Goal: Information Seeking & Learning: Check status

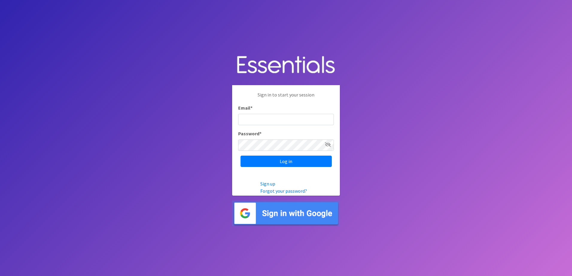
type input "meghan@sound-cpa.com"
click at [255, 162] on input "Log in" at bounding box center [286, 161] width 91 height 11
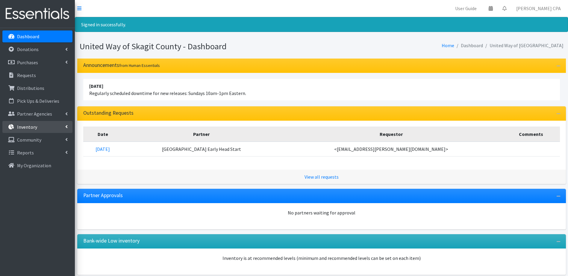
click at [29, 133] on link "Inventory" at bounding box center [37, 127] width 70 height 12
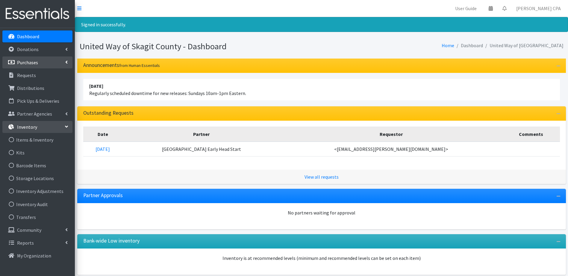
click at [42, 64] on link "Purchases" at bounding box center [37, 63] width 70 height 12
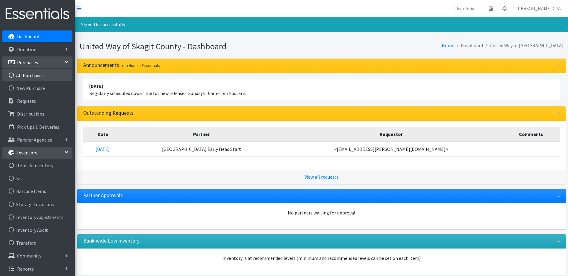
click at [41, 74] on link "All Purchases" at bounding box center [37, 75] width 70 height 12
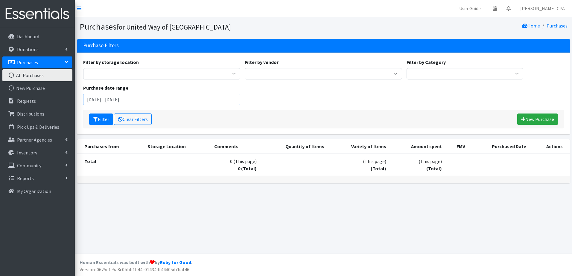
click at [174, 104] on input "August 14, 2025 - November 14, 2025" at bounding box center [161, 99] width 157 height 11
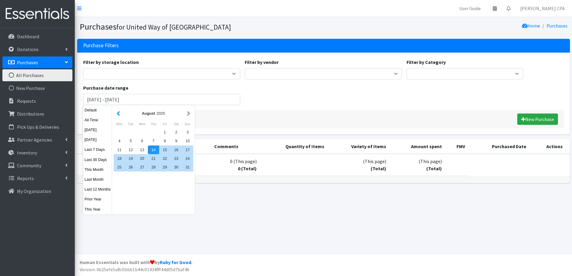
click at [116, 115] on button "button" at bounding box center [118, 113] width 6 height 7
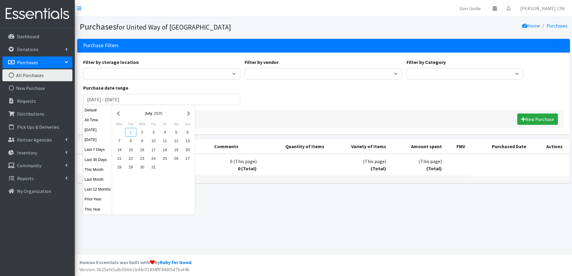
click at [132, 135] on div "1" at bounding box center [130, 132] width 11 height 9
click at [187, 110] on button "button" at bounding box center [189, 113] width 6 height 7
click at [187, 114] on button "button" at bounding box center [189, 113] width 6 height 7
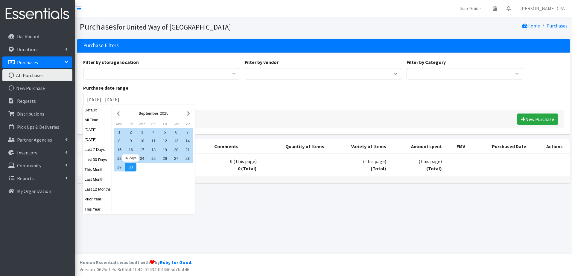
click at [130, 168] on div "30" at bounding box center [130, 167] width 11 height 9
type input "[DATE] - [DATE]"
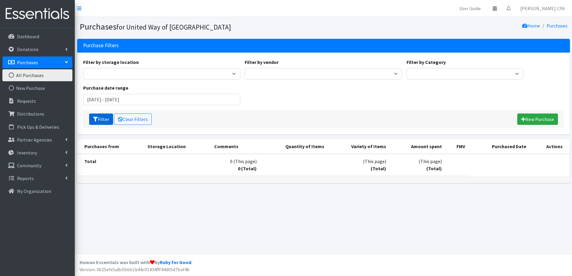
click at [106, 121] on button "Filter" at bounding box center [101, 119] width 24 height 11
click at [37, 51] on p "Donations" at bounding box center [28, 49] width 22 height 6
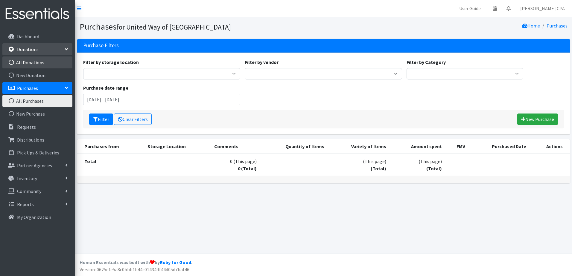
click at [42, 63] on link "All Donations" at bounding box center [37, 63] width 70 height 12
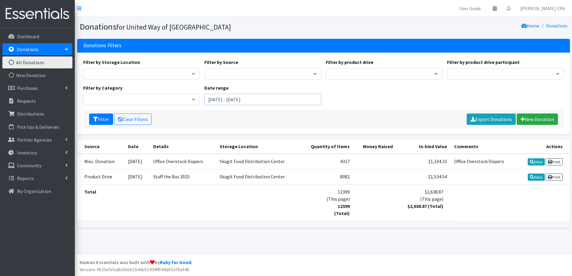
click at [212, 102] on input "[DATE] - [DATE]" at bounding box center [262, 99] width 117 height 11
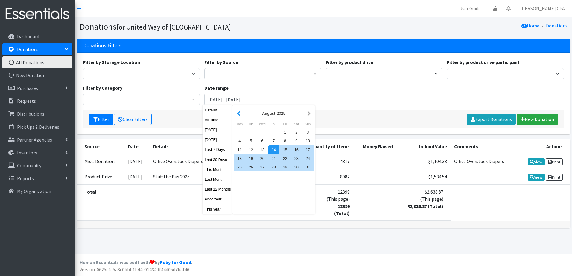
click at [238, 113] on button "button" at bounding box center [238, 113] width 6 height 7
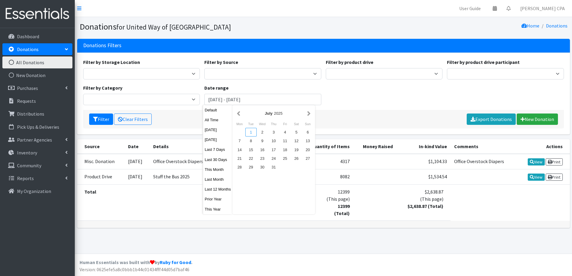
click at [249, 133] on div "1" at bounding box center [250, 132] width 11 height 9
click at [308, 113] on button "button" at bounding box center [309, 113] width 6 height 7
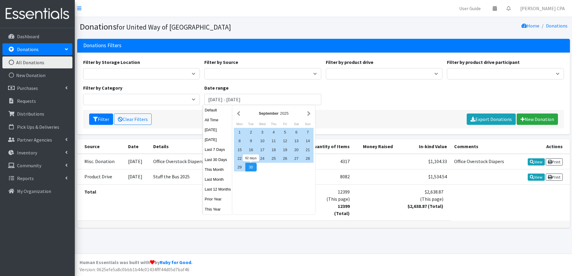
click at [248, 171] on div "30" at bounding box center [250, 167] width 11 height 9
type input "[DATE] - [DATE]"
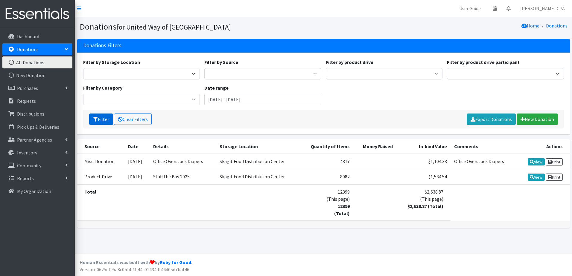
click at [95, 116] on button "Filter" at bounding box center [101, 119] width 24 height 11
click at [486, 118] on link "Export Donations" at bounding box center [491, 119] width 49 height 11
drag, startPoint x: 194, startPoint y: 212, endPoint x: 192, endPoint y: 209, distance: 3.3
click at [192, 210] on td at bounding box center [183, 203] width 66 height 36
click at [44, 116] on link "Distributions" at bounding box center [37, 114] width 70 height 12
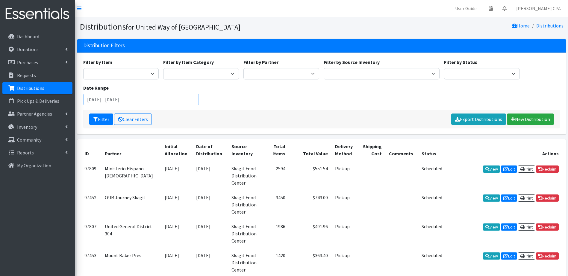
click at [123, 98] on input "[DATE] - [DATE]" at bounding box center [141, 99] width 116 height 11
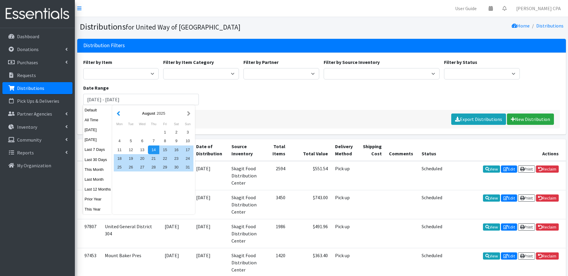
click at [119, 112] on button "button" at bounding box center [118, 113] width 6 height 7
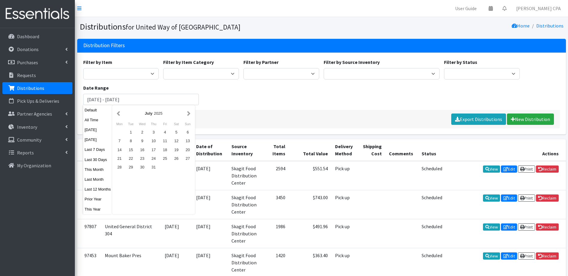
click at [119, 112] on button "button" at bounding box center [118, 113] width 6 height 7
click at [189, 116] on button "button" at bounding box center [189, 113] width 6 height 7
click at [127, 132] on div "1" at bounding box center [130, 132] width 11 height 9
click at [189, 115] on button "button" at bounding box center [189, 113] width 6 height 7
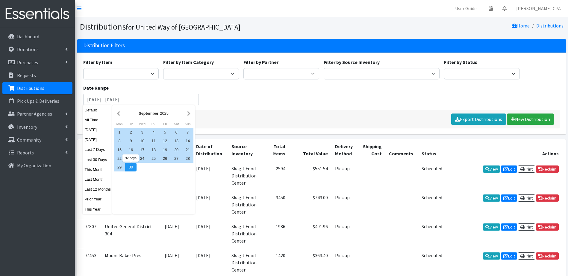
click at [128, 170] on div "30" at bounding box center [130, 167] width 11 height 9
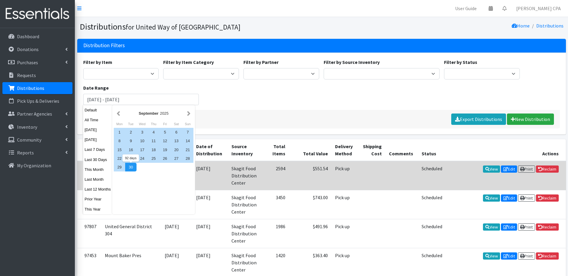
type input "July 1, 2025 - September 30, 2025"
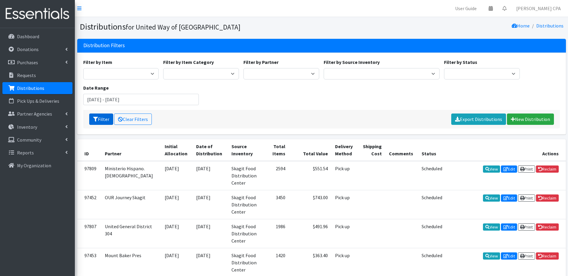
click at [108, 119] on button "Filter" at bounding box center [101, 119] width 24 height 11
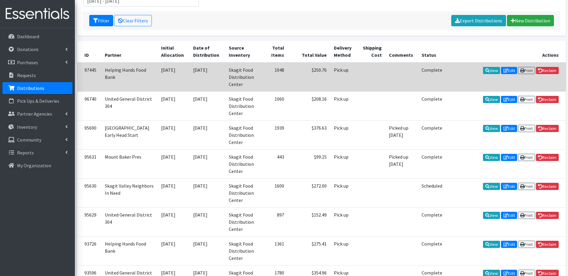
scroll to position [45, 0]
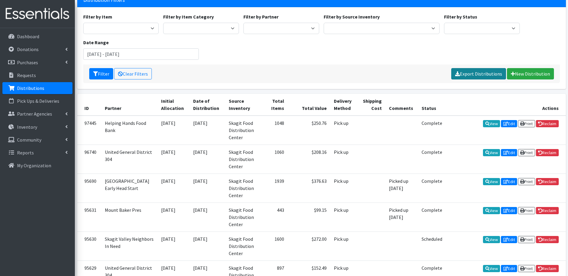
click at [496, 73] on link "Export Distributions" at bounding box center [478, 73] width 55 height 11
drag, startPoint x: 33, startPoint y: 153, endPoint x: 36, endPoint y: 149, distance: 4.7
click at [33, 153] on link "Reports" at bounding box center [37, 153] width 70 height 12
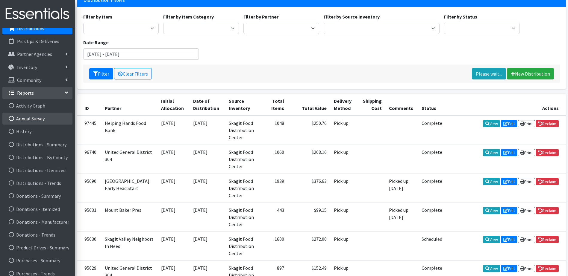
scroll to position [79, 0]
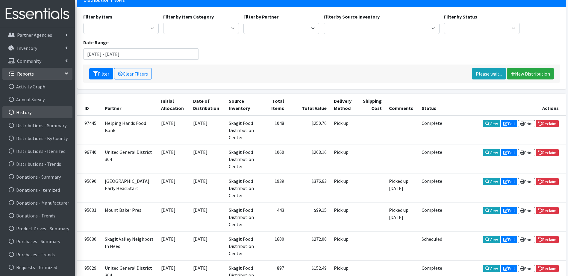
click at [40, 112] on link "History" at bounding box center [37, 113] width 70 height 12
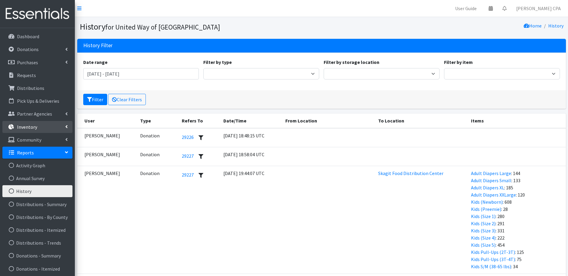
click at [39, 128] on link "Inventory" at bounding box center [37, 127] width 70 height 12
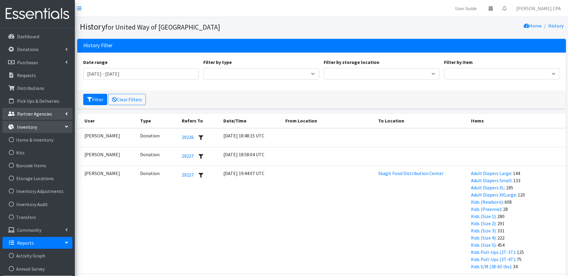
click at [36, 112] on p "Partner Agencies" at bounding box center [34, 114] width 35 height 6
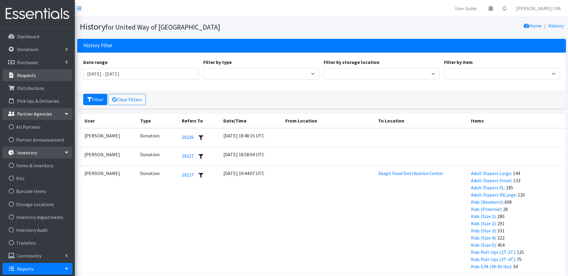
click at [25, 73] on p "Requests" at bounding box center [26, 75] width 19 height 6
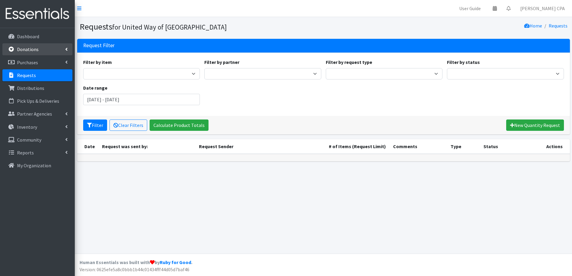
click at [68, 51] on link "Donations" at bounding box center [37, 49] width 70 height 12
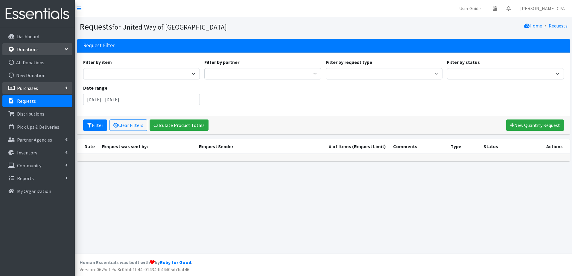
click at [66, 87] on icon at bounding box center [66, 88] width 2 height 5
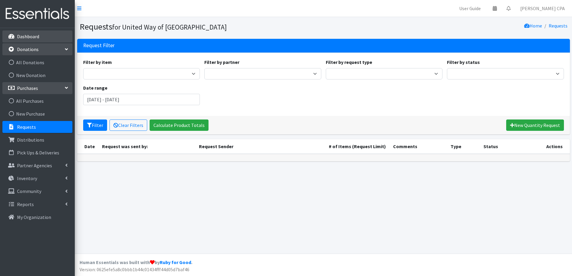
click at [47, 36] on link "Dashboard" at bounding box center [37, 37] width 70 height 12
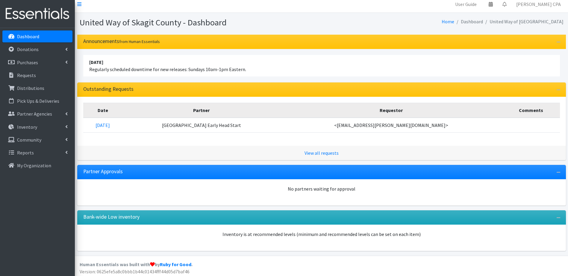
scroll to position [6, 0]
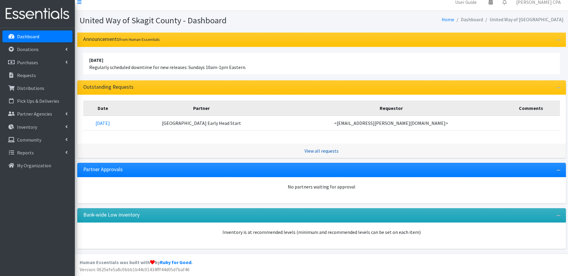
click at [310, 151] on link "View all requests" at bounding box center [321, 151] width 34 height 6
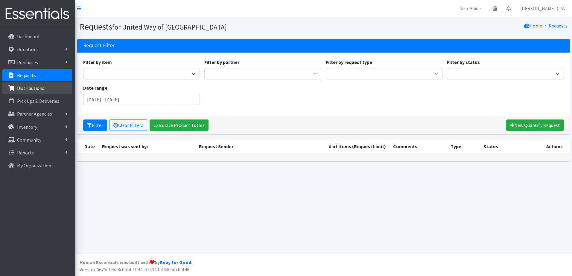
click at [26, 90] on p "Distributions" at bounding box center [30, 88] width 27 height 6
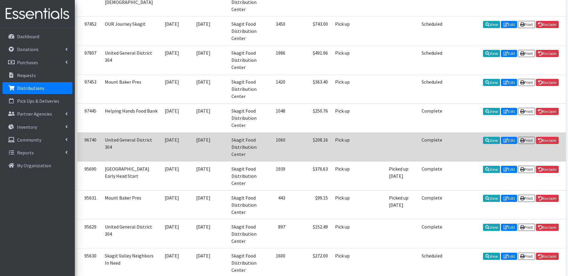
scroll to position [180, 0]
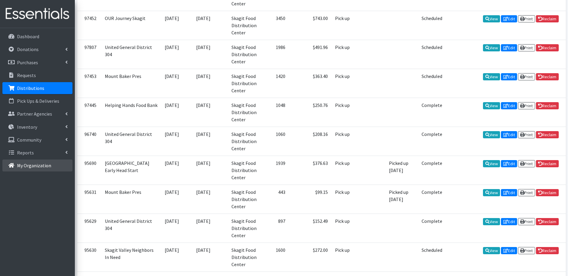
click at [41, 170] on link "My Organization" at bounding box center [37, 166] width 70 height 12
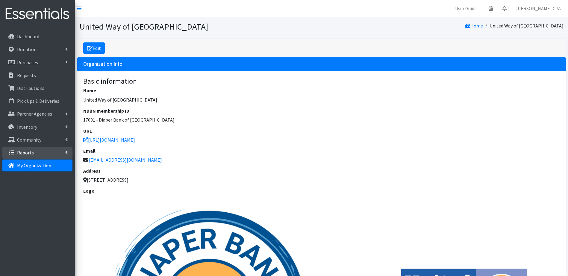
click at [29, 156] on link "Reports" at bounding box center [37, 153] width 70 height 12
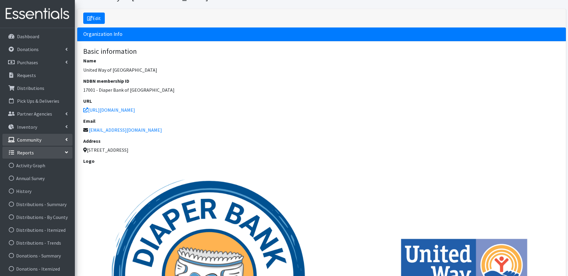
click at [41, 141] on link "Community" at bounding box center [37, 140] width 70 height 12
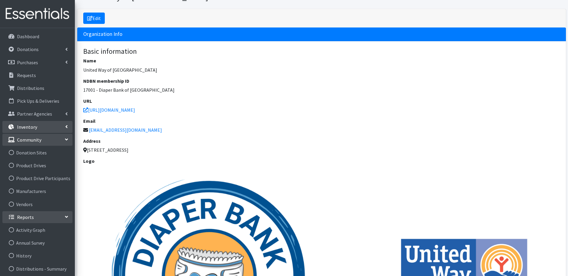
click at [39, 127] on link "Inventory" at bounding box center [37, 127] width 70 height 12
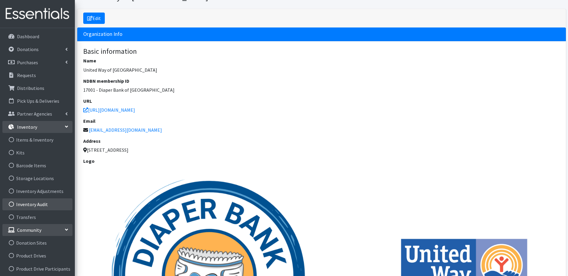
click at [10, 204] on icon at bounding box center [11, 204] width 8 height 5
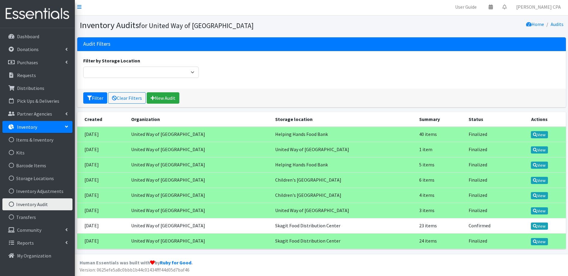
scroll to position [2, 0]
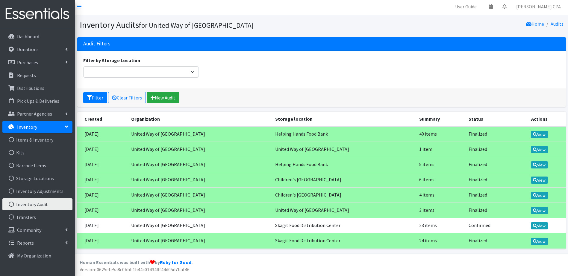
click at [302, 135] on td "Helping Hands Food Bank" at bounding box center [343, 135] width 144 height 16
click at [533, 133] on icon at bounding box center [535, 135] width 4 height 4
click at [15, 218] on icon at bounding box center [11, 217] width 8 height 5
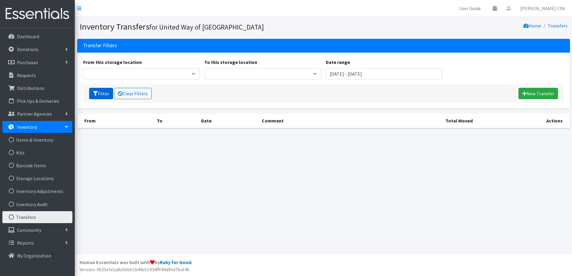
click at [110, 97] on button "Filter" at bounding box center [101, 93] width 24 height 11
click at [411, 71] on input "August 14, 2025 - November 14, 2025" at bounding box center [384, 73] width 117 height 11
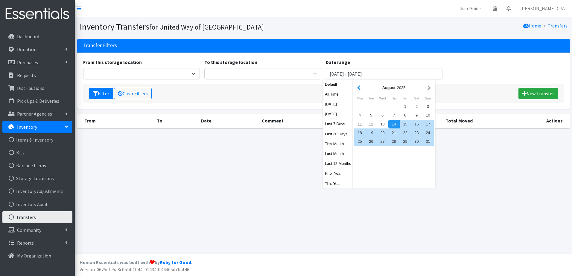
click at [359, 92] on button "button" at bounding box center [359, 87] width 6 height 7
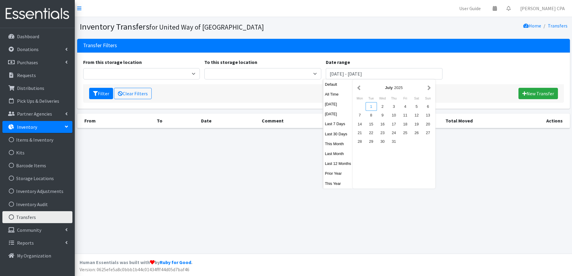
click at [371, 105] on div "1" at bounding box center [371, 106] width 11 height 9
click at [428, 89] on button "button" at bounding box center [429, 87] width 6 height 7
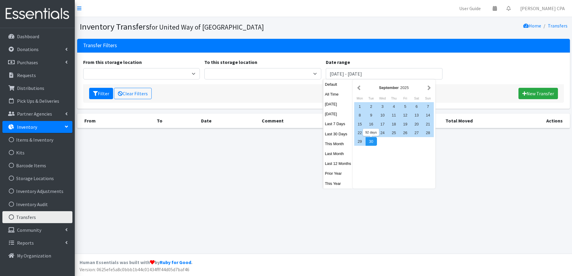
click at [371, 143] on div "30" at bounding box center [371, 141] width 11 height 9
type input "July 1, 2025 - September 30, 2025"
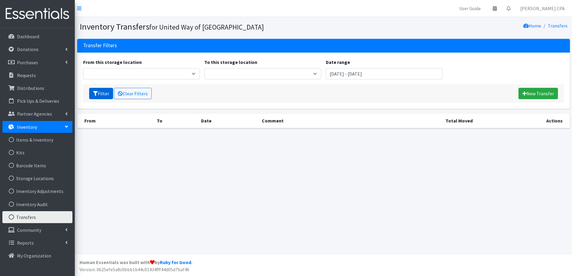
click at [92, 93] on button "Filter" at bounding box center [101, 93] width 24 height 11
click at [13, 190] on icon at bounding box center [11, 191] width 8 height 5
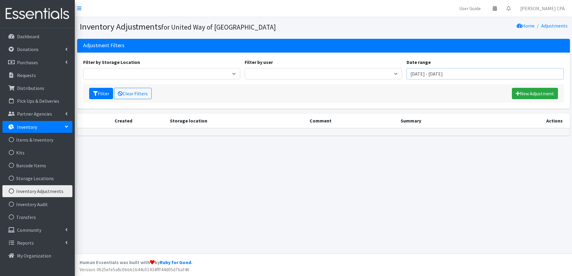
click at [414, 71] on input "August 14, 2025 - November 14, 2025" at bounding box center [485, 73] width 157 height 11
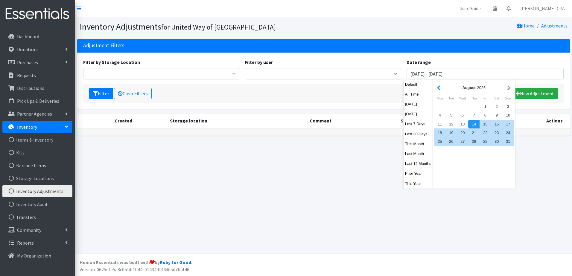
click at [439, 90] on button "button" at bounding box center [439, 87] width 6 height 7
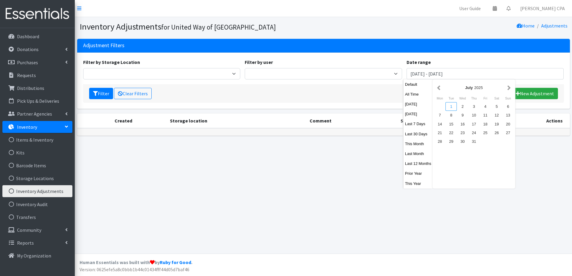
click at [454, 108] on div "1" at bounding box center [451, 106] width 11 height 9
click at [510, 89] on button "button" at bounding box center [509, 87] width 6 height 7
click at [510, 87] on button "button" at bounding box center [509, 87] width 6 height 7
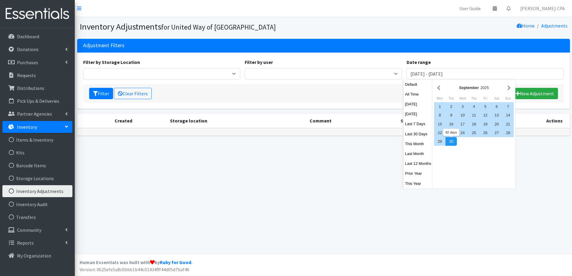
click at [450, 141] on div "30" at bounding box center [451, 141] width 11 height 9
type input "July 1, 2025 - September 30, 2025"
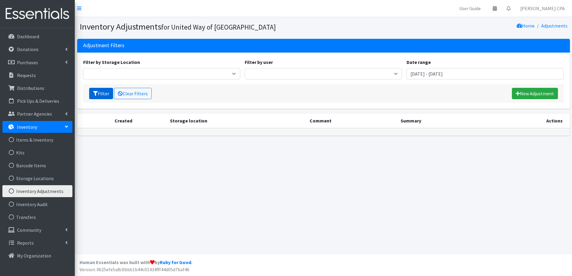
click at [103, 94] on button "Filter" at bounding box center [101, 93] width 24 height 11
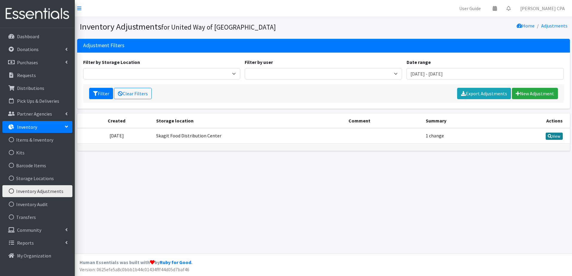
click at [549, 139] on link "View" at bounding box center [554, 136] width 17 height 7
